Goal: Task Accomplishment & Management: Complete application form

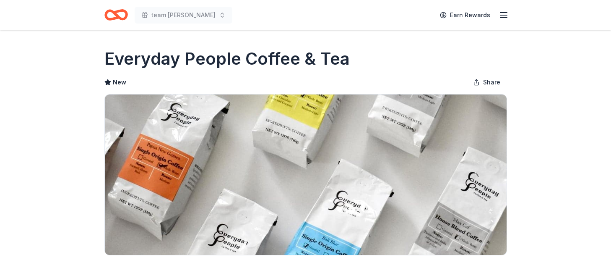
scroll to position [336, 0]
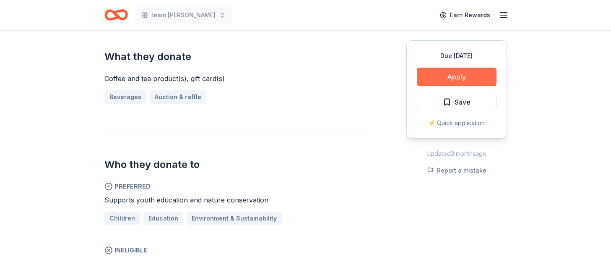
click at [417, 86] on button "Apply" at bounding box center [457, 77] width 80 height 18
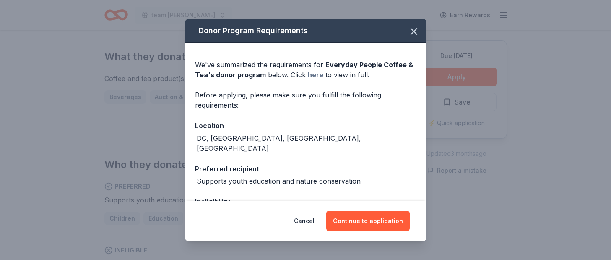
click at [315, 80] on link "here" at bounding box center [316, 75] width 16 height 10
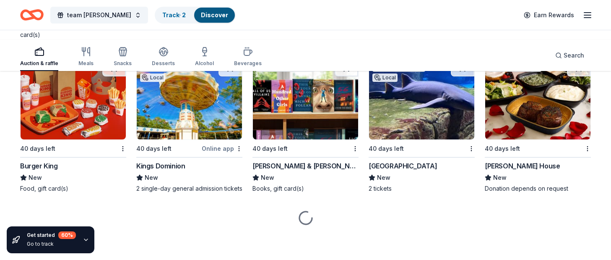
scroll to position [7750, 0]
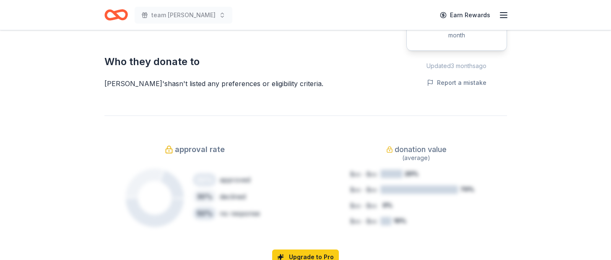
scroll to position [444, 0]
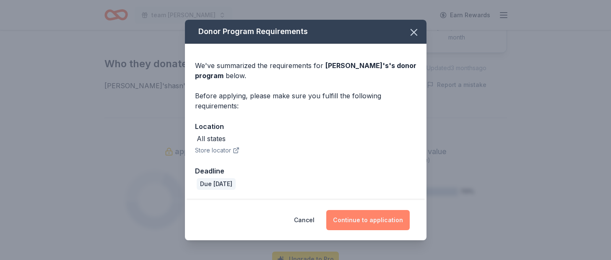
click at [393, 210] on button "Continue to application" at bounding box center [367, 220] width 83 height 20
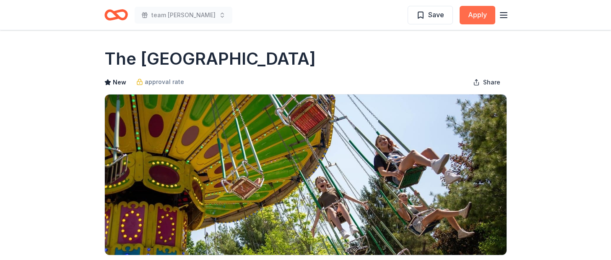
click at [460, 24] on button "Apply" at bounding box center [478, 15] width 36 height 18
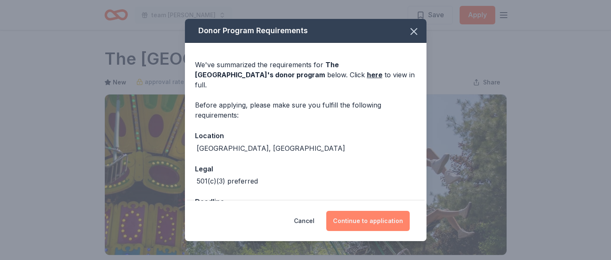
click at [384, 211] on button "Continue to application" at bounding box center [367, 221] width 83 height 20
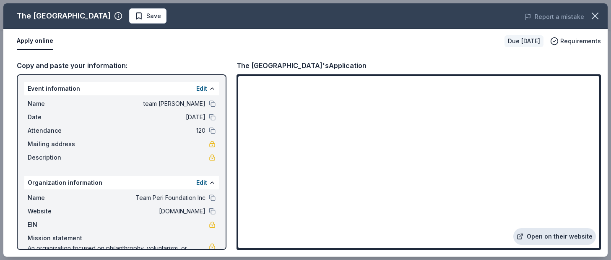
click at [523, 228] on link "Open on their website" at bounding box center [554, 236] width 83 height 17
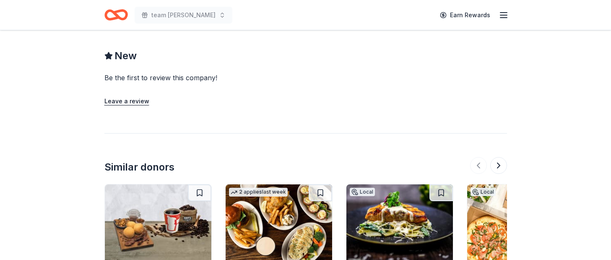
scroll to position [784, 0]
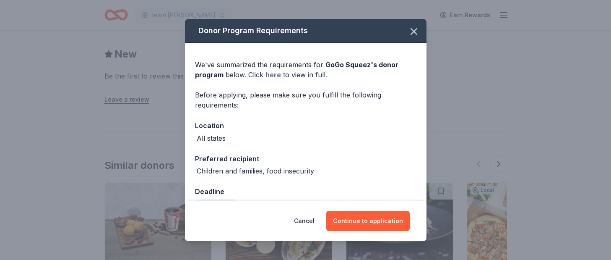
click at [266, 80] on link "here" at bounding box center [274, 75] width 16 height 10
